Goal: Communication & Community: Answer question/provide support

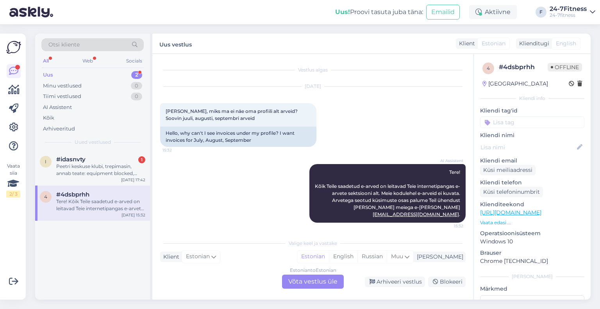
click at [205, 192] on div "AI Assistent Tere! Kõik Teile saadetud e-arved on leitavad Teie internetipangas…" at bounding box center [312, 193] width 305 height 76
click at [391, 281] on div "Arhiveeri vestlus" at bounding box center [395, 281] width 60 height 11
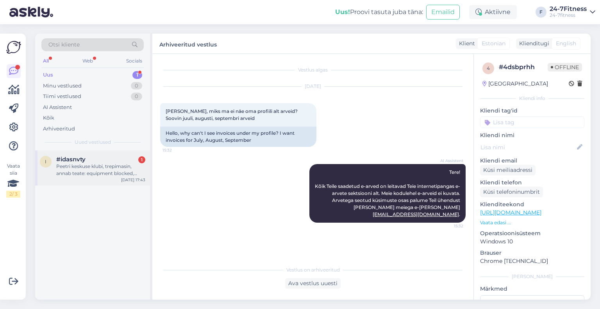
click at [91, 170] on div "Peetri keskuse klubi, trepimasin, annab teate: equipment blocked, contact techn…" at bounding box center [100, 170] width 89 height 14
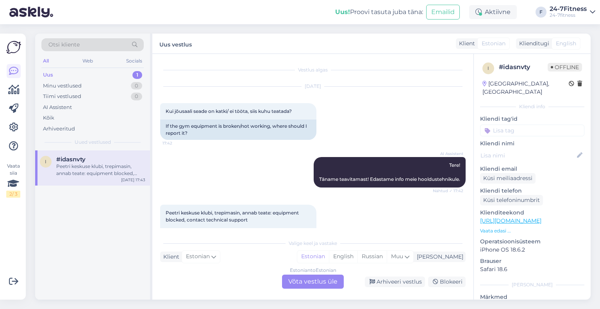
scroll to position [28, 0]
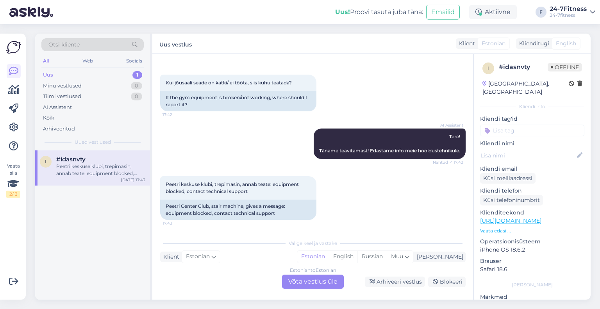
click at [308, 279] on div "Estonian to Estonian Võta vestlus üle" at bounding box center [313, 281] width 62 height 14
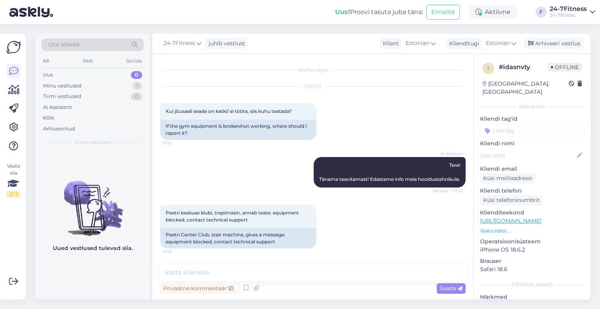
scroll to position [0, 0]
paste textarea "Tere! Täname Teid kirja eest! Kas Teil oleks võimalk masinale restarti teha? Se…"
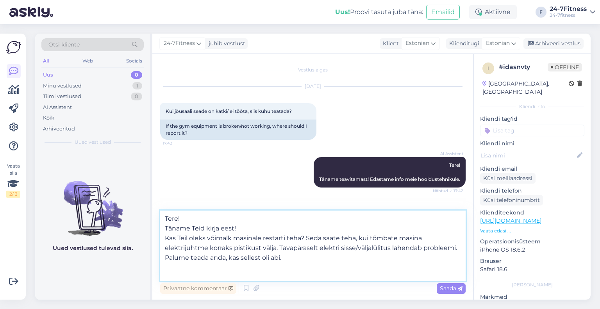
drag, startPoint x: 257, startPoint y: 228, endPoint x: 240, endPoint y: 234, distance: 17.9
click at [209, 228] on textarea "Tere! Täname Teid kirja eest! Kas Teil oleks võimalk masinale restarti teha? Se…" at bounding box center [312, 245] width 305 height 70
drag, startPoint x: 225, startPoint y: 230, endPoint x: 161, endPoint y: 228, distance: 64.0
click at [160, 228] on textarea "Tere! Täname Teid pöö Kas Teil oleks võimalk masinale restarti teha? Seda saate…" at bounding box center [312, 245] width 305 height 70
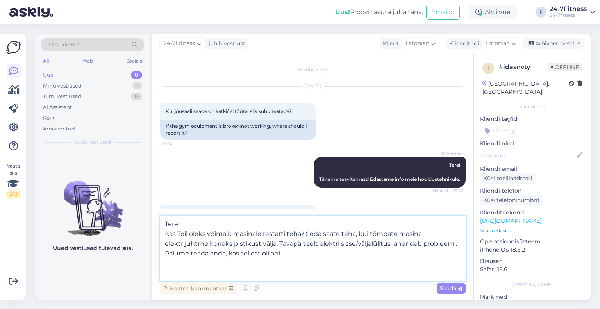
click at [167, 232] on textarea "Tere! Kas Teil oleks võimalk masinale restarti teha? Seda saate teha, kui tõmba…" at bounding box center [312, 248] width 305 height 65
click at [164, 234] on textarea "Tere! Kas Teil oleks võimalk masinale restarti teha? Seda saate teha, kui tõmba…" at bounding box center [312, 248] width 305 height 65
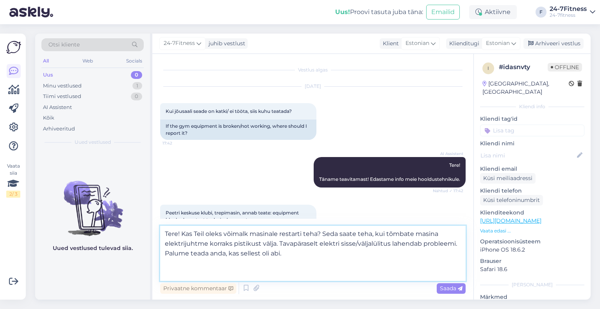
click at [462, 244] on textarea "Tere! Kas Teil oleks võimalk masinale restarti teha? Seda saate teha, kui tõmba…" at bounding box center [312, 253] width 305 height 55
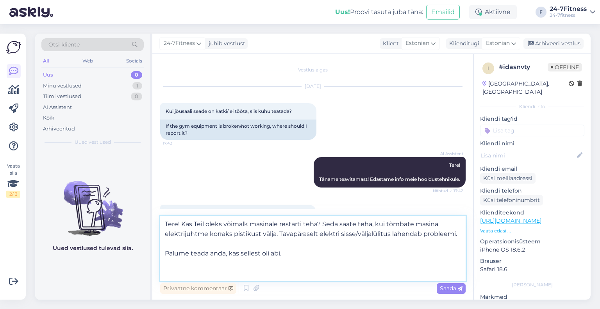
click at [208, 274] on textarea "Tere! Kas Teil oleks võimalk masinale restarti teha? Seda saate teha, kui tõmba…" at bounding box center [312, 248] width 305 height 65
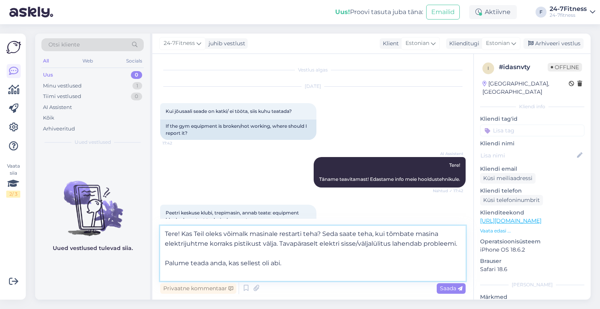
click at [187, 272] on textarea "Tere! Kas Teil oleks võimalk masinale restarti teha? Seda saate teha, kui tõmba…" at bounding box center [312, 253] width 305 height 55
click at [166, 276] on textarea "Tere! Kas Teil oleks võimalk masinale restarti teha? Seda saate teha, kui tõmba…" at bounding box center [312, 253] width 305 height 55
click at [254, 279] on textarea "Tere! Kas Teil oleks võimalk masinale restarti teha? Seda saate teha, kui tõmba…" at bounding box center [312, 253] width 305 height 55
click at [170, 274] on textarea "Tere! Kas Teil oleks võimalk masinale restarti teha? Seda saate teha, kui tõmba…" at bounding box center [312, 253] width 305 height 55
click at [306, 267] on textarea "Tere! Kas Teil oleks võimalk masinale restarti teha? Seda saate teha, kui tõmba…" at bounding box center [312, 253] width 305 height 55
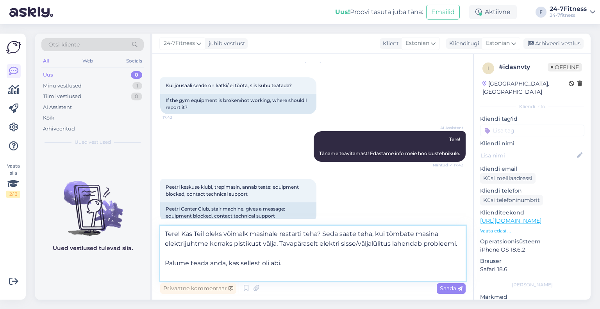
scroll to position [38, 0]
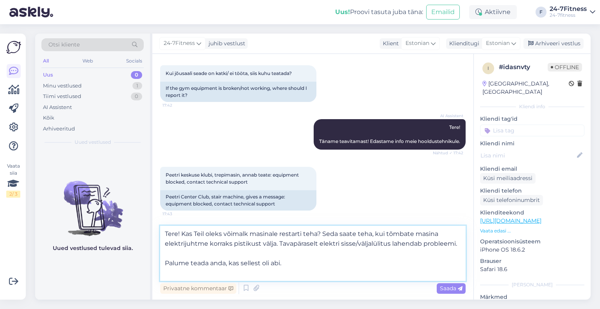
click at [303, 268] on textarea "Tere! Kas Teil oleks võimalk masinale restarti teha? Seda saate teha, kui tõmba…" at bounding box center [312, 253] width 305 height 55
type textarea "Tere! Kas Teil oleks võimalk masinale restarti teha? Seda saate teha, kui tõmba…"
click at [447, 288] on span "Saada" at bounding box center [451, 288] width 23 height 7
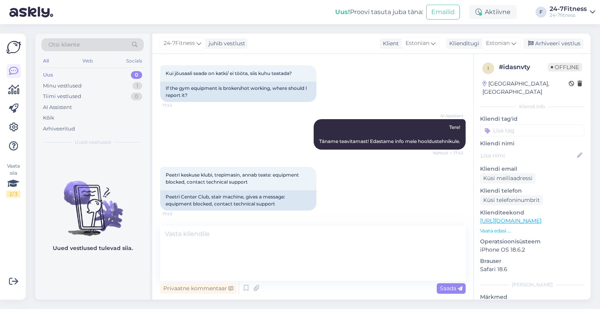
scroll to position [68, 0]
